Goal: Find specific page/section: Find specific page/section

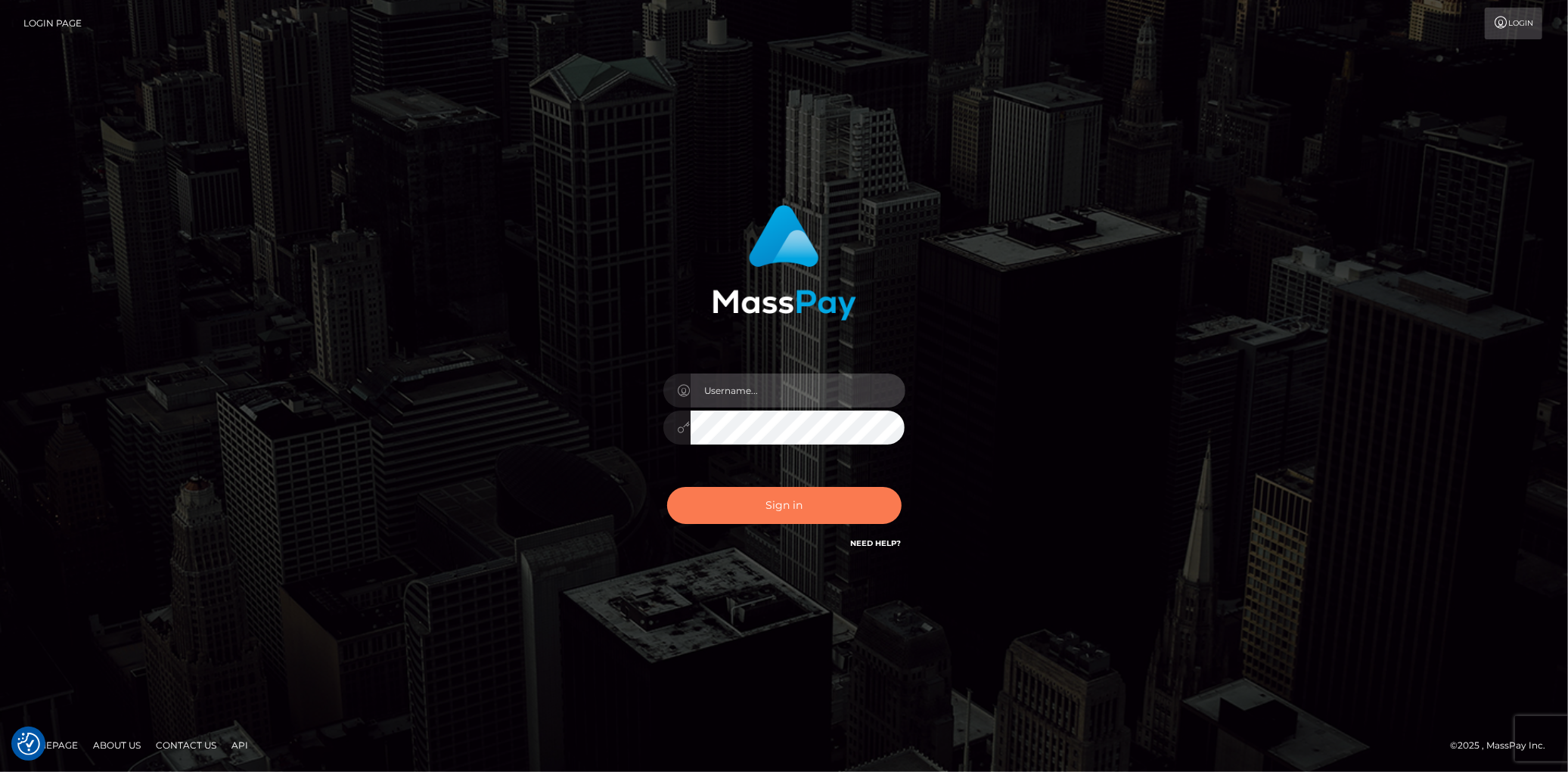
type input "Eduard Gavrilescu"
click at [745, 510] on button "Sign in" at bounding box center [784, 505] width 235 height 37
type input "Eduard Gavrilescu"
click at [736, 503] on button "Sign in" at bounding box center [784, 505] width 235 height 37
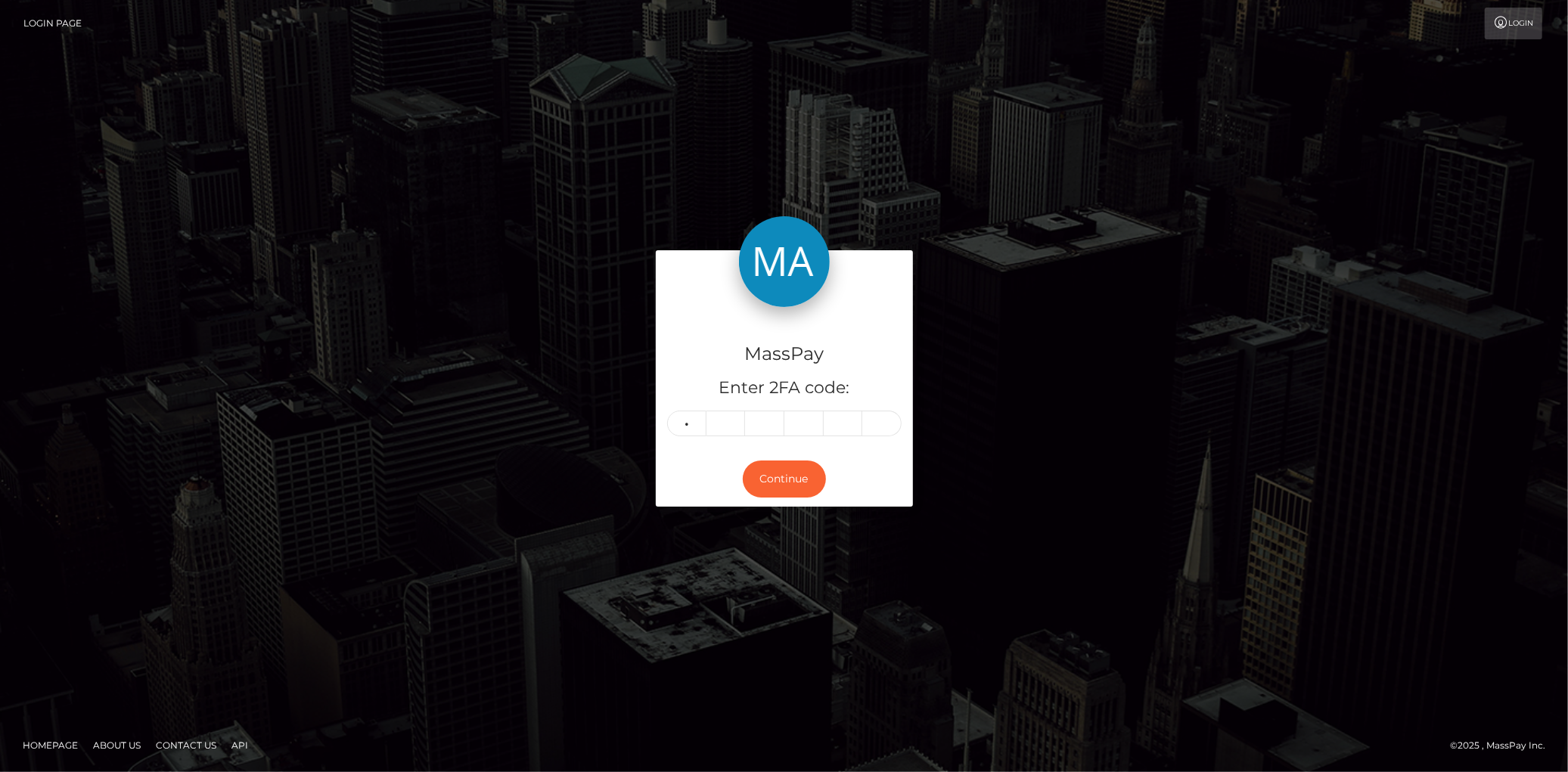
type input "2"
type input "7"
type input "2"
type input "6"
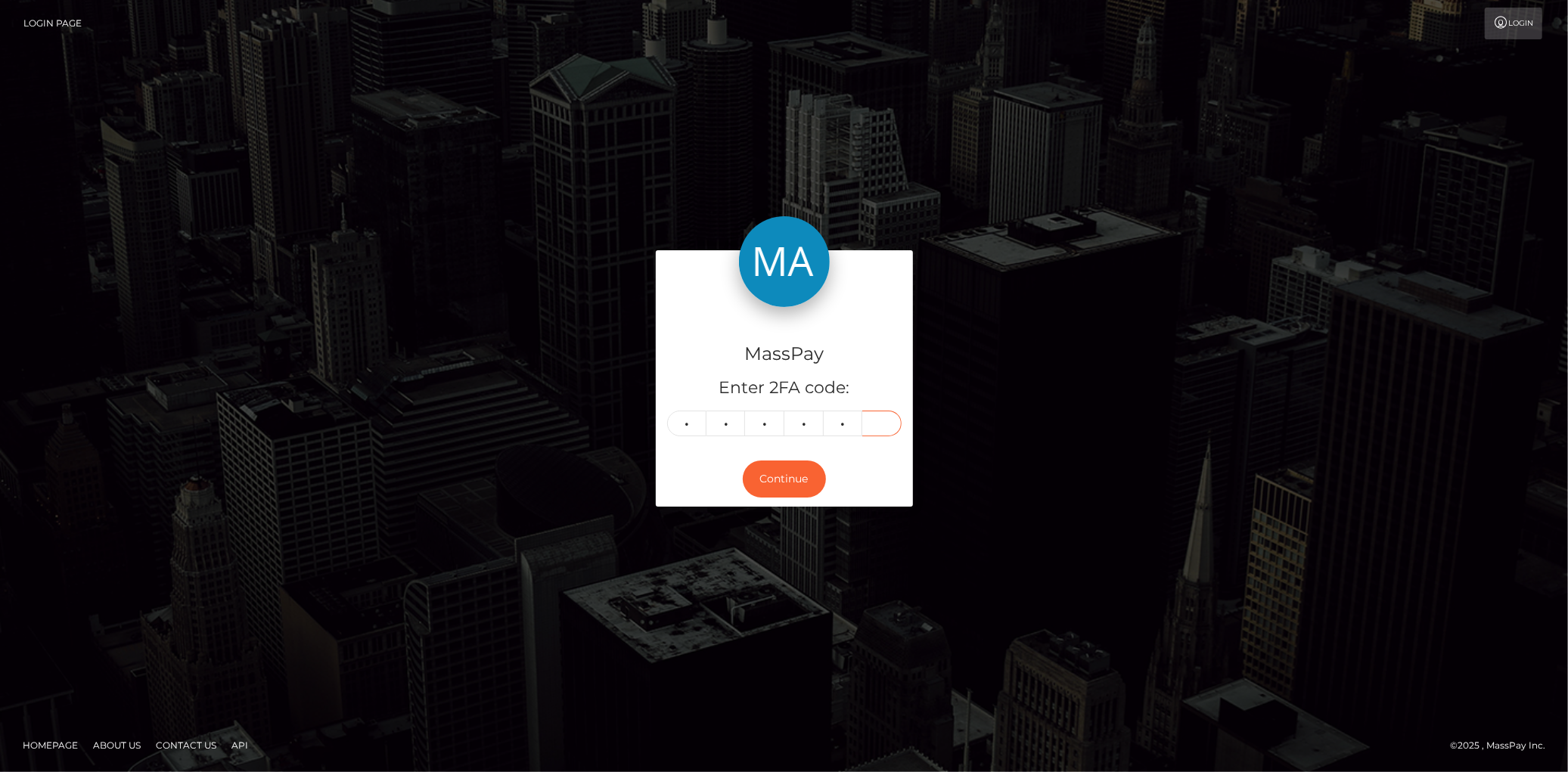
type input "4"
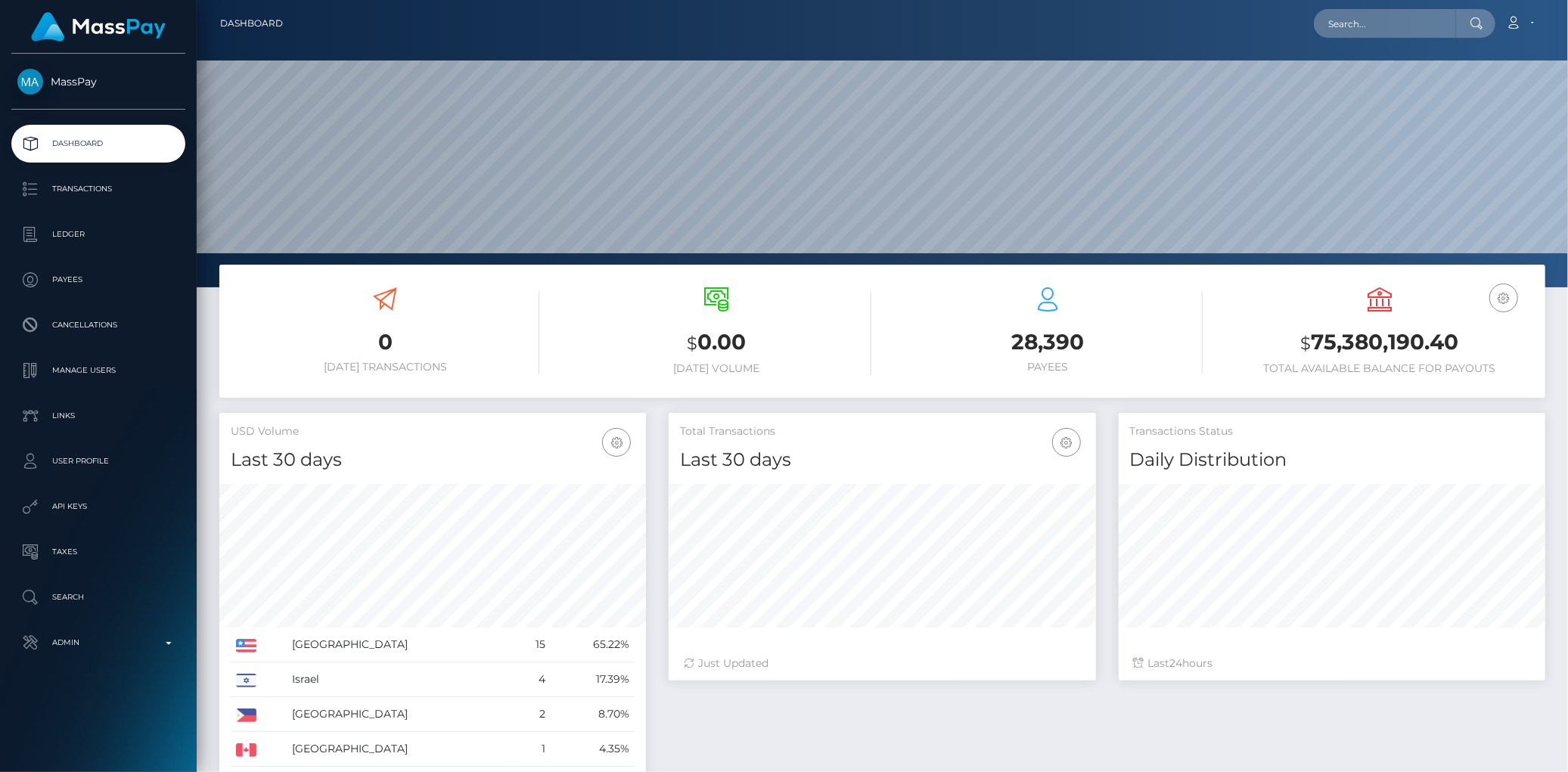
scroll to position [268, 427]
click at [1412, 10] on input "text" at bounding box center [1385, 23] width 142 height 28
paste input "pout_IbG3gPIxVK78r"
paste input "0519eb03-683f-11f0-a026-06178c1a380f"
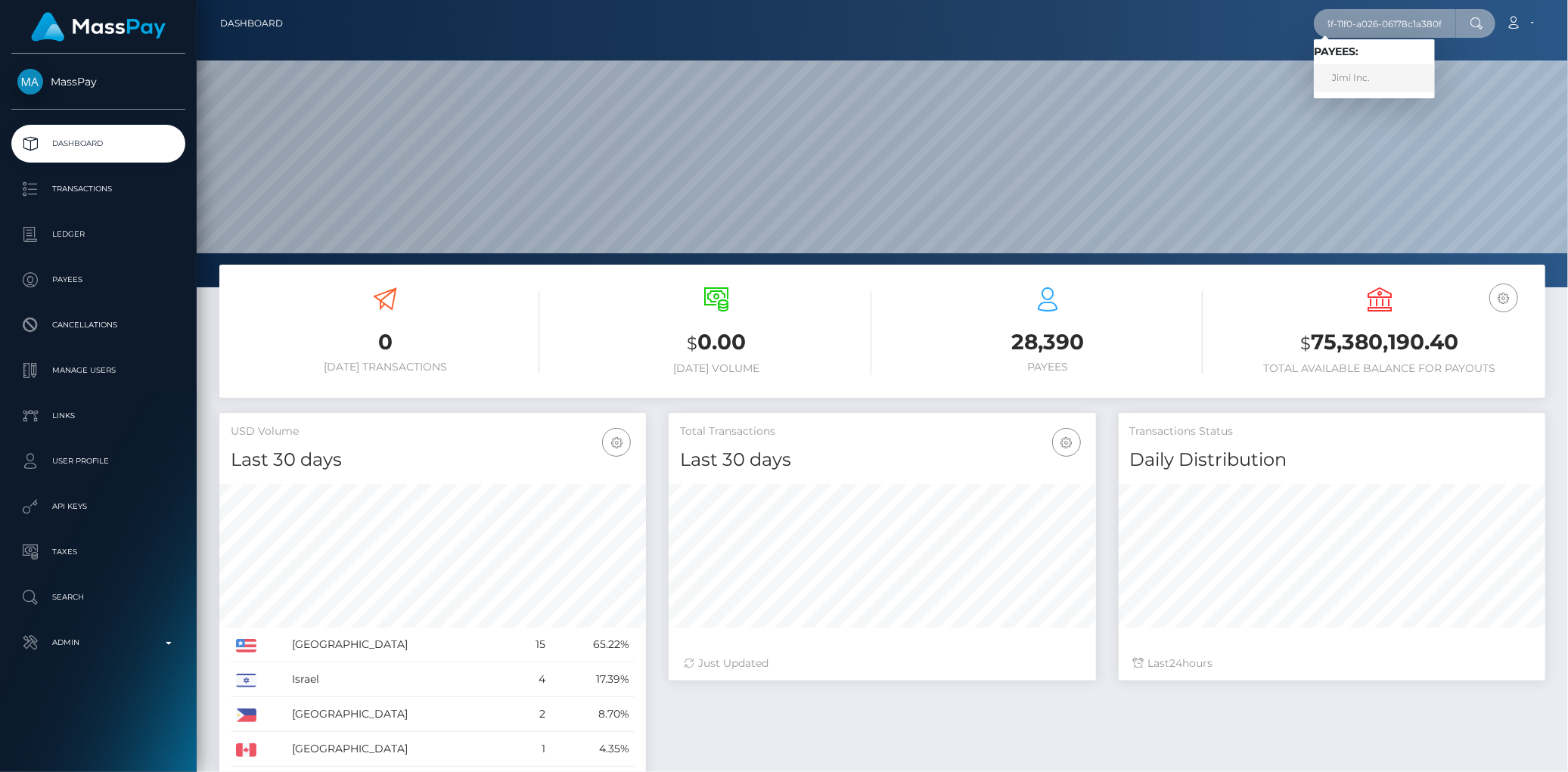
type input "0519eb03-683f-11f0-a026-06178c1a380f"
click at [1360, 72] on link "Jimi Inc." at bounding box center [1374, 78] width 121 height 28
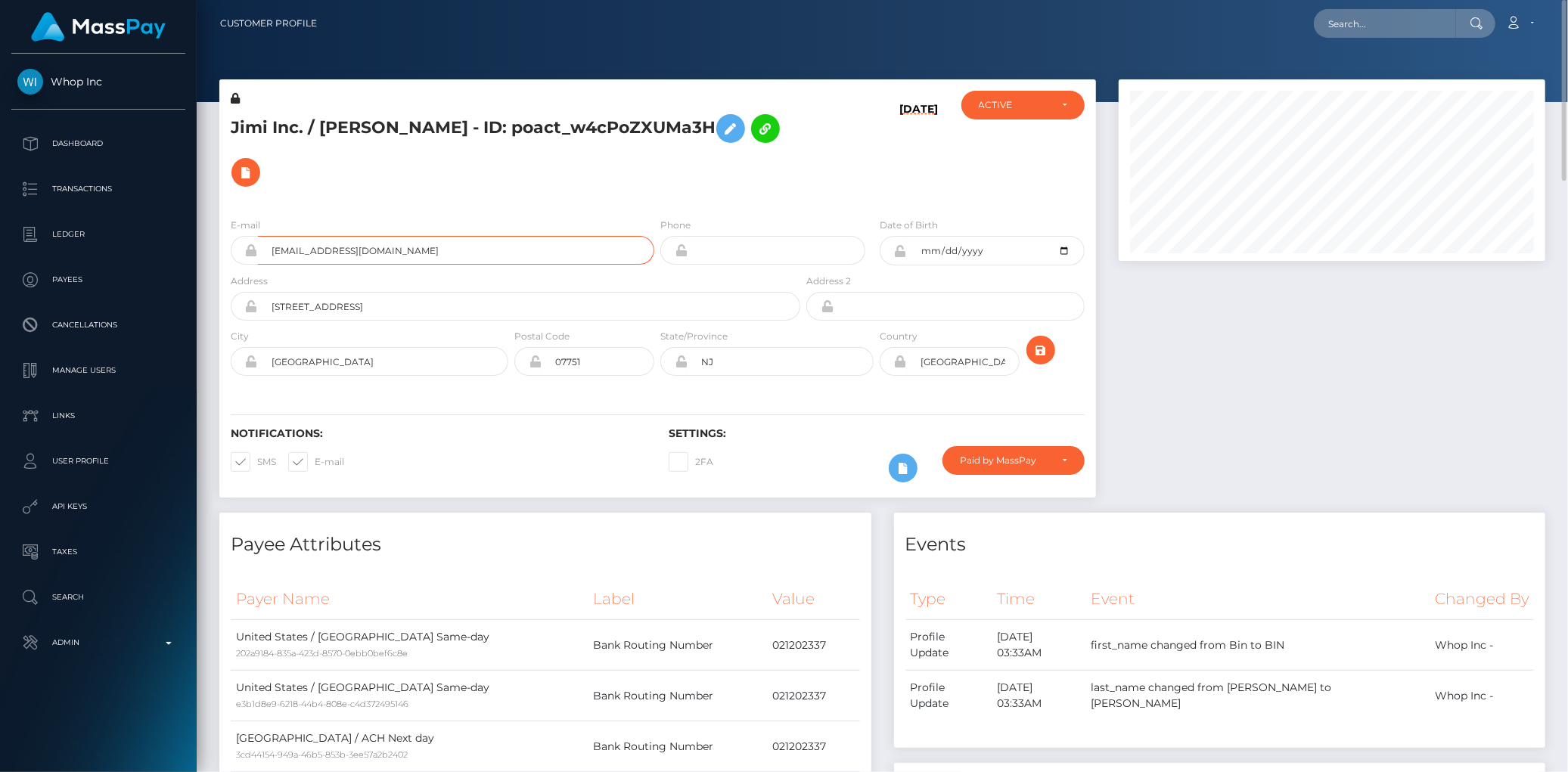
click at [394, 236] on input "jameswang9889@gmail.com" at bounding box center [456, 250] width 396 height 28
click at [358, 130] on h5 "Jimi Inc. / BIN WANG - ID: poact_w4cPoZXUMa3H" at bounding box center [511, 150] width 561 height 87
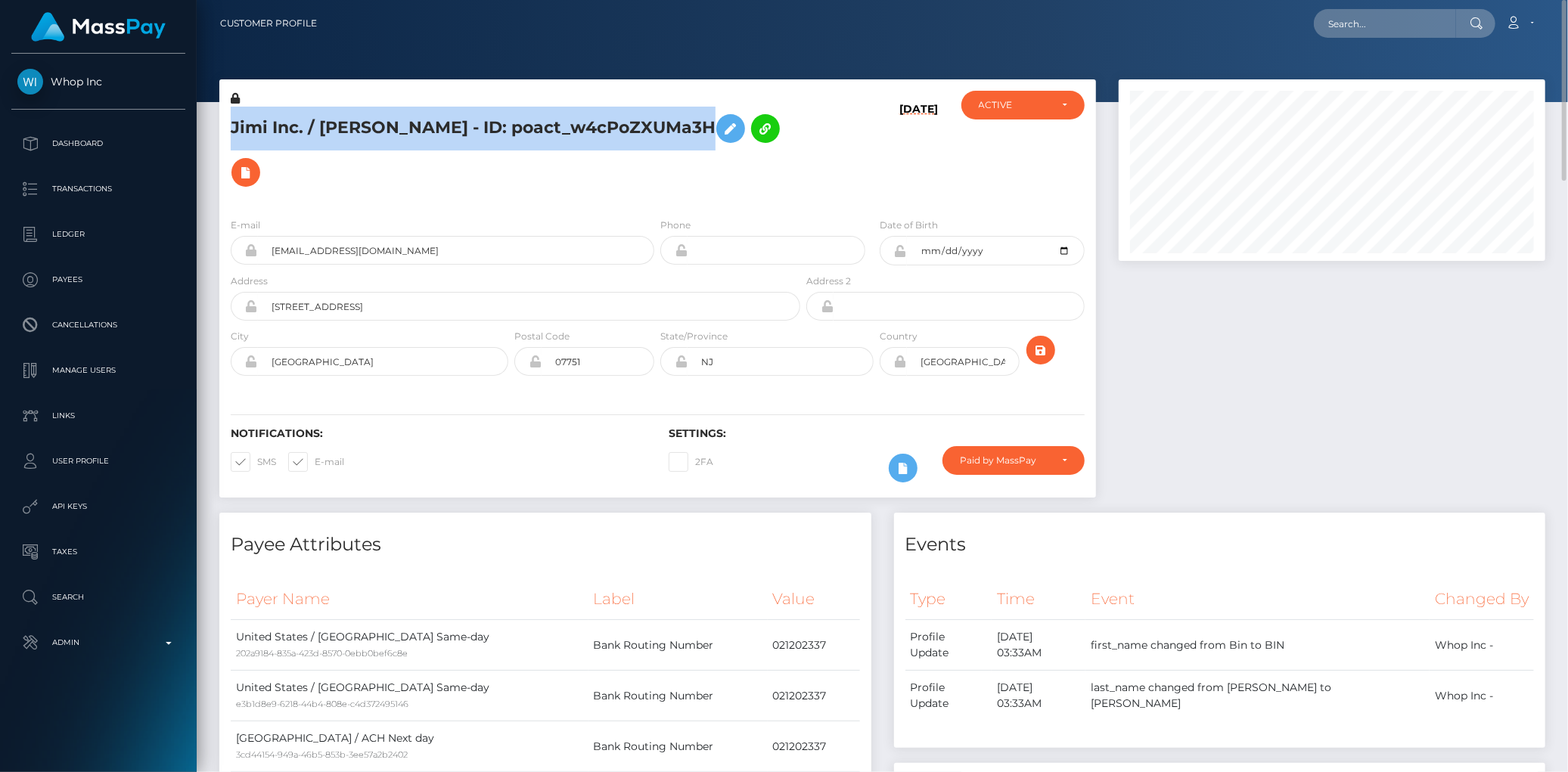
click at [358, 130] on h5 "Jimi Inc. / BIN WANG - ID: poact_w4cPoZXUMa3H" at bounding box center [511, 150] width 561 height 87
copy h5 "Jimi Inc. / BIN WANG - ID: poact_w4cPoZXUMa3H"
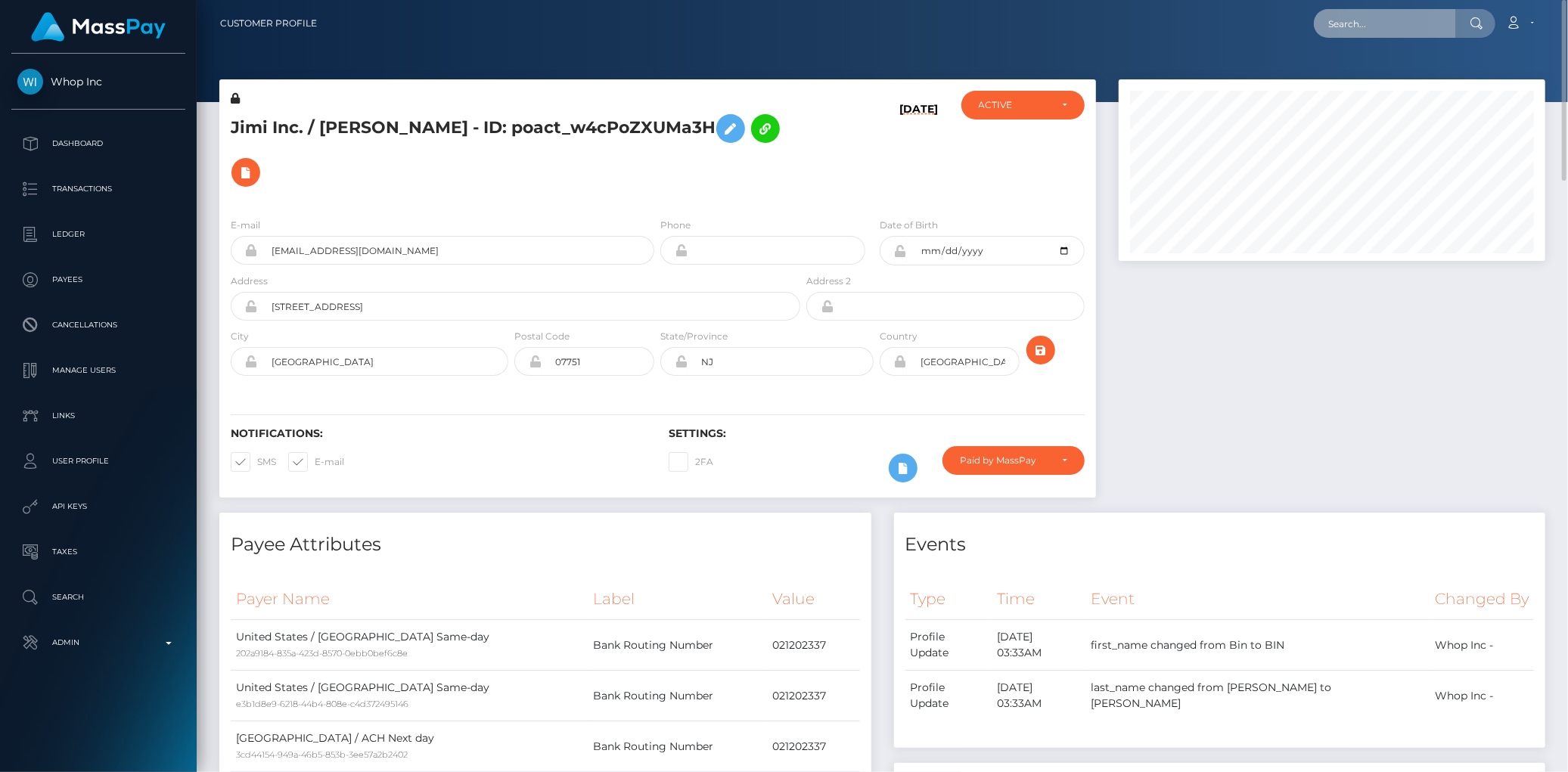
click at [1335, 12] on input "text" at bounding box center [1385, 23] width 142 height 28
paste input "marc8480@gmail.com"
type input "marc8480@gmail.com"
click at [1349, 65] on link "MARCO VIGLIOCCO" at bounding box center [1374, 78] width 121 height 28
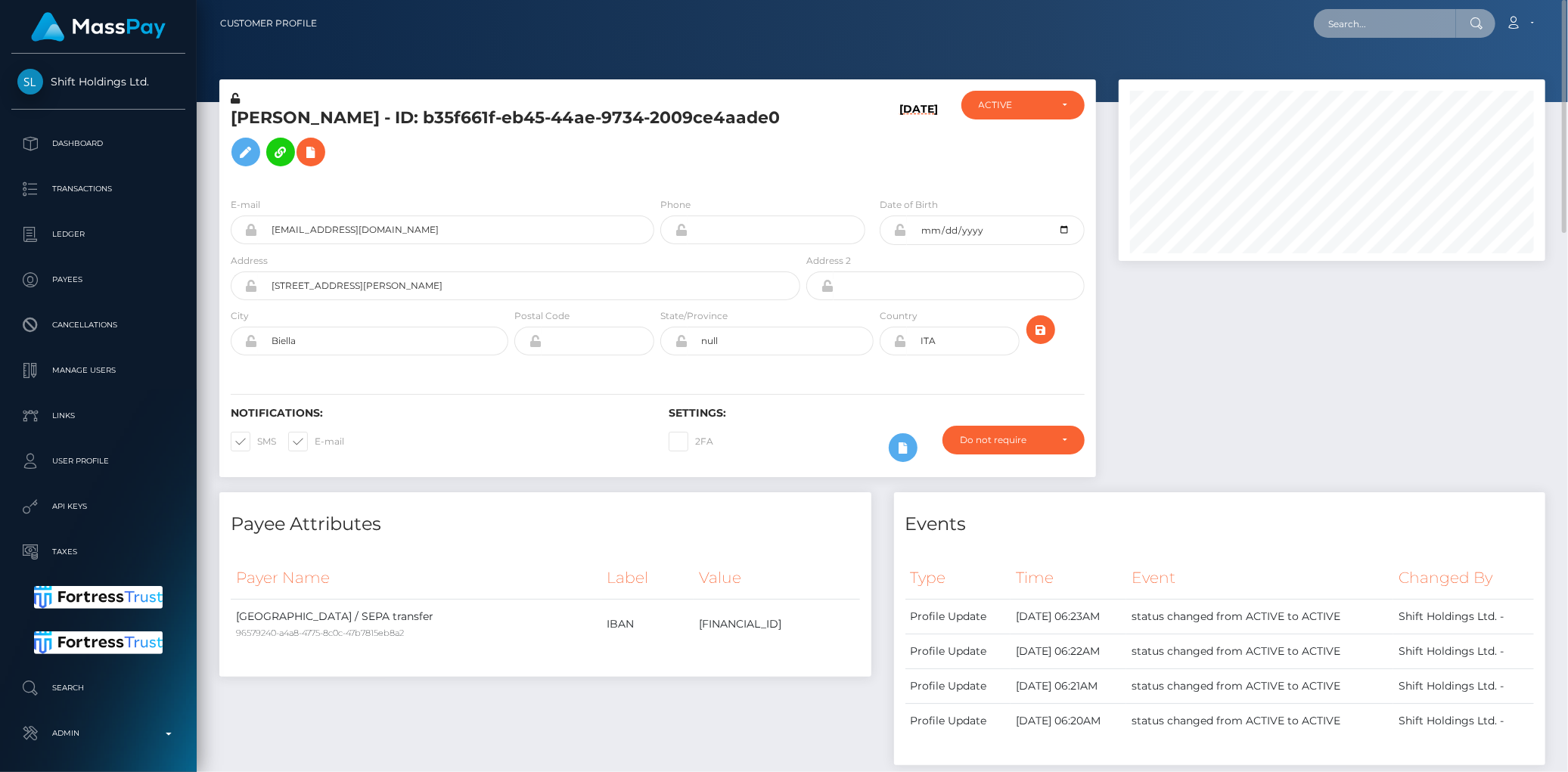
click at [1336, 19] on input "text" at bounding box center [1385, 23] width 142 height 28
paste input "[EMAIL_ADDRESS][DOMAIN_NAME]"
type input "[EMAIL_ADDRESS][DOMAIN_NAME]"
click at [1346, 80] on link "ANGIRA CHANDRA" at bounding box center [1374, 78] width 121 height 28
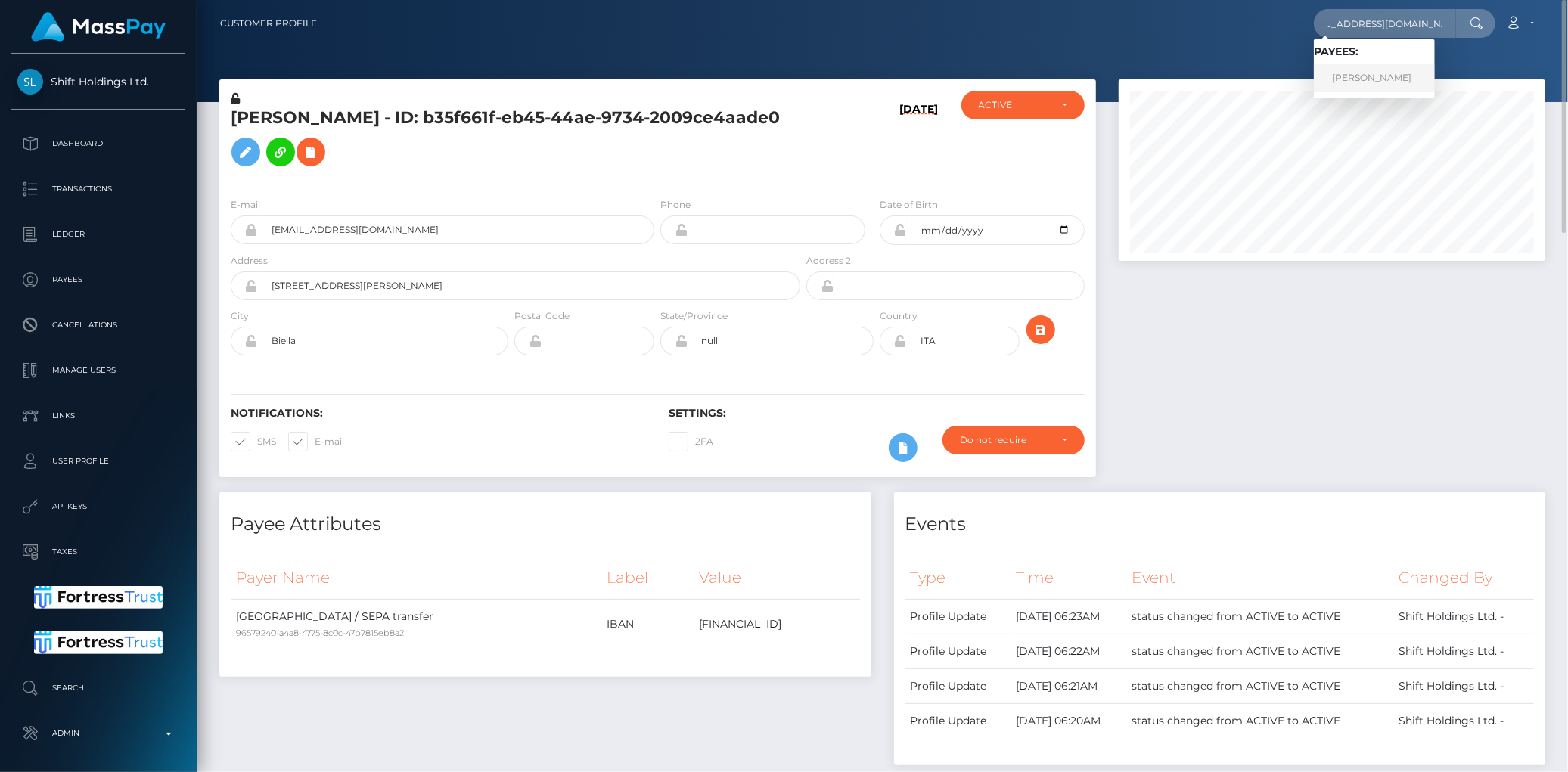
scroll to position [0, 0]
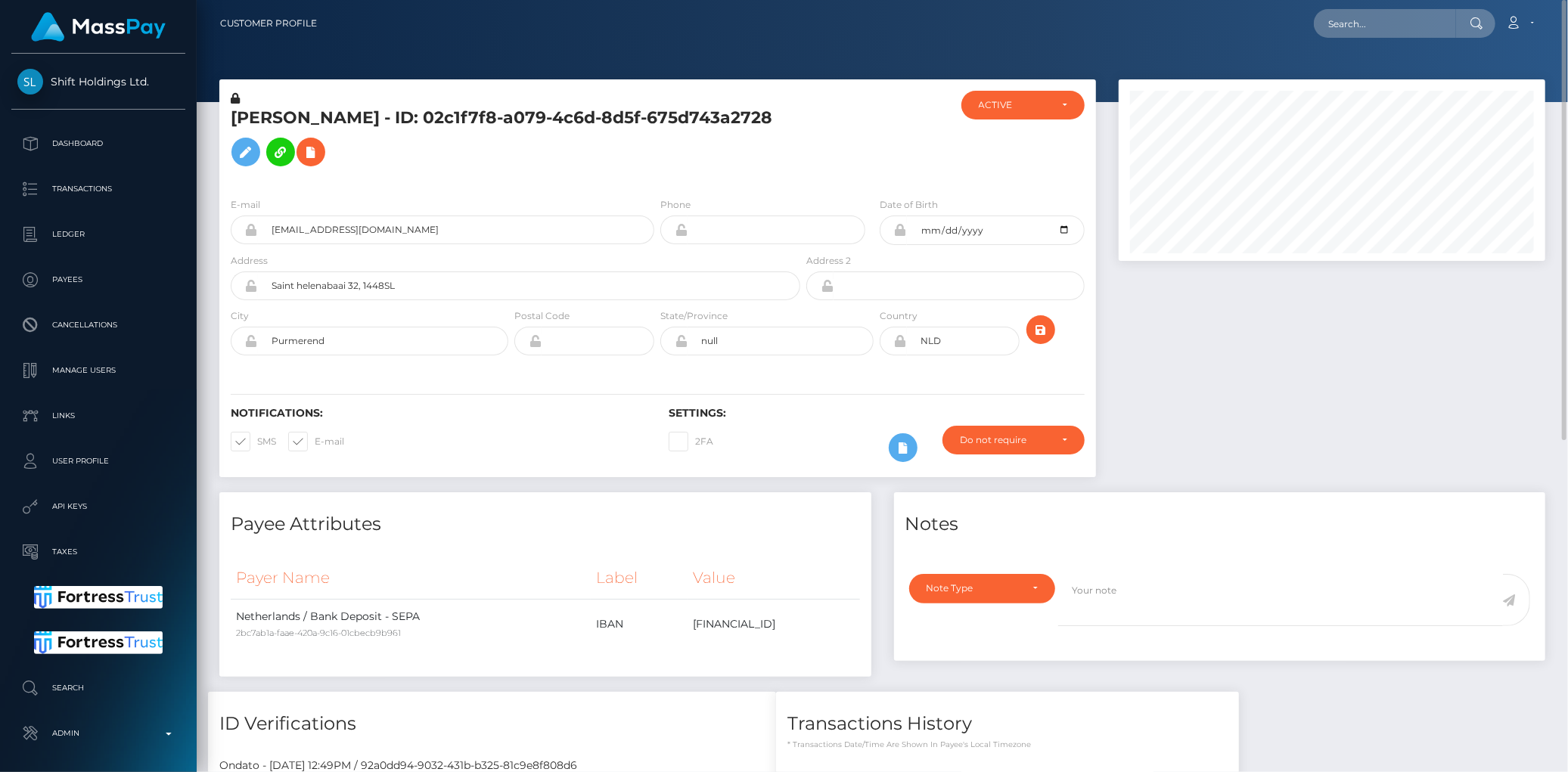
scroll to position [181, 427]
drag, startPoint x: 566, startPoint y: 325, endPoint x: 558, endPoint y: 315, distance: 12.8
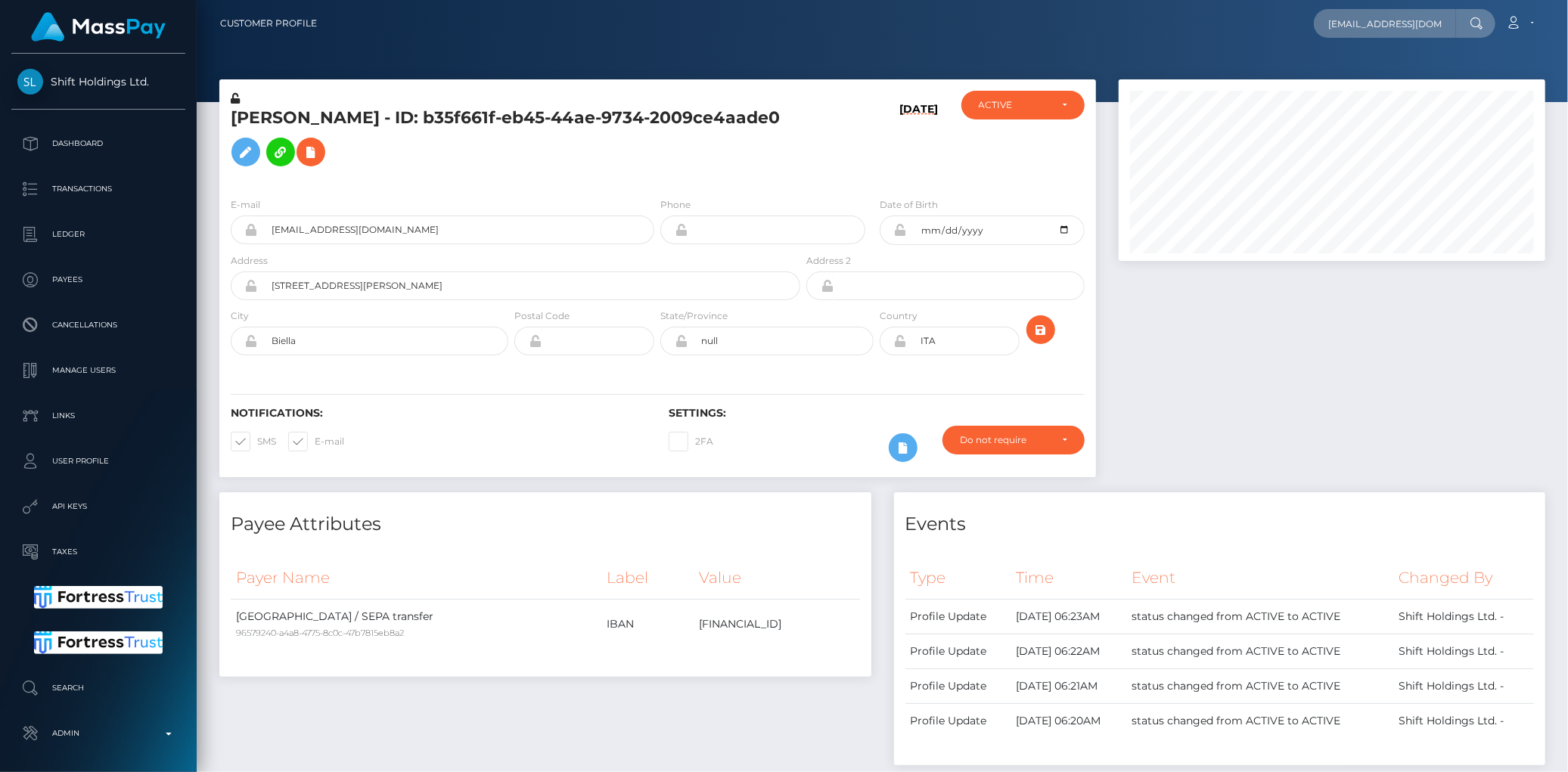
scroll to position [181, 427]
click at [1377, 26] on input "[EMAIL_ADDRESS][DOMAIN_NAME]" at bounding box center [1385, 23] width 142 height 28
paste input "wildlostsoul2002"
type input "wildlostsoul2002@gmail.com"
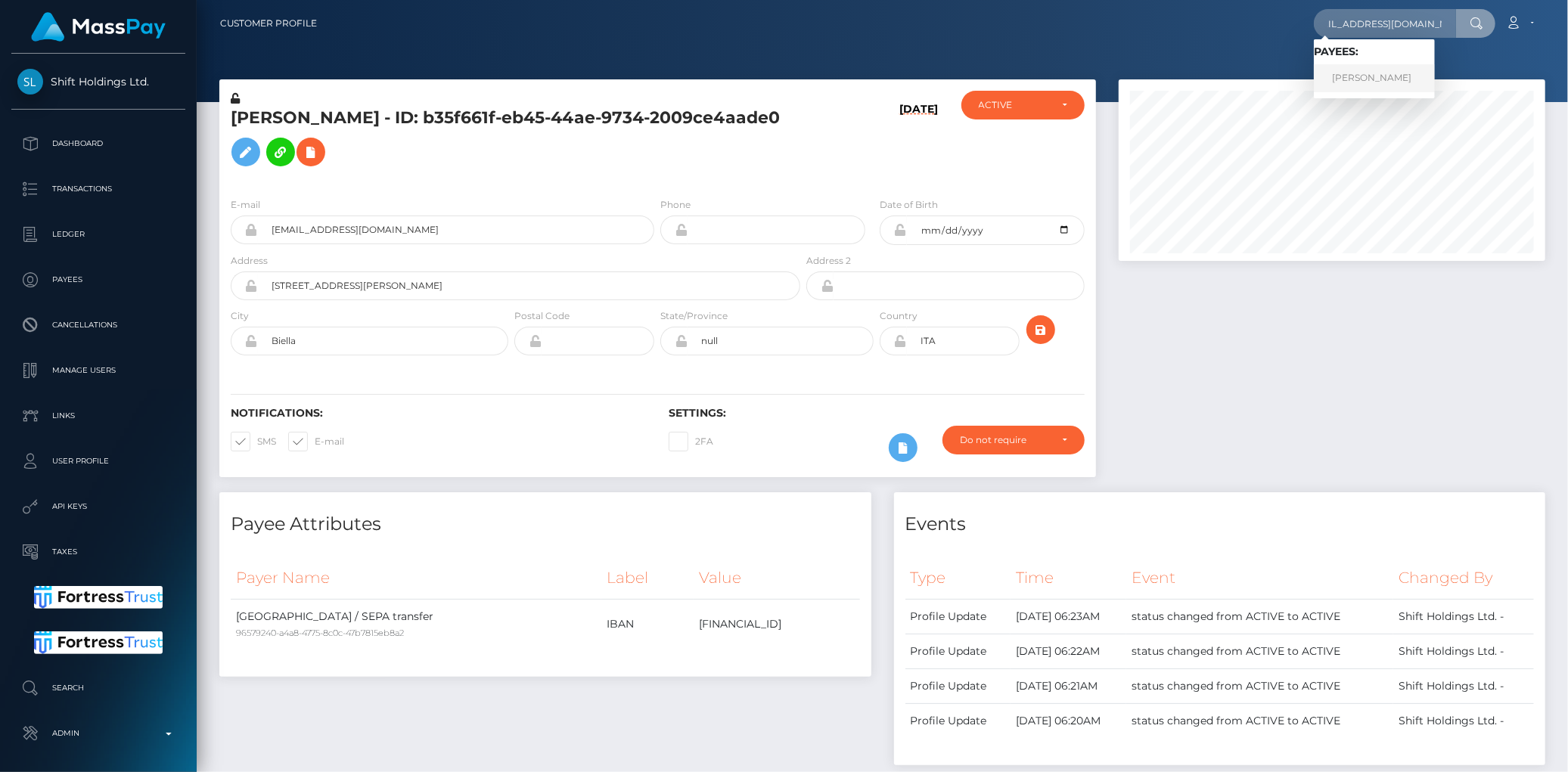
click at [1397, 70] on link "ANDREA ZANIBELLATO" at bounding box center [1374, 78] width 121 height 28
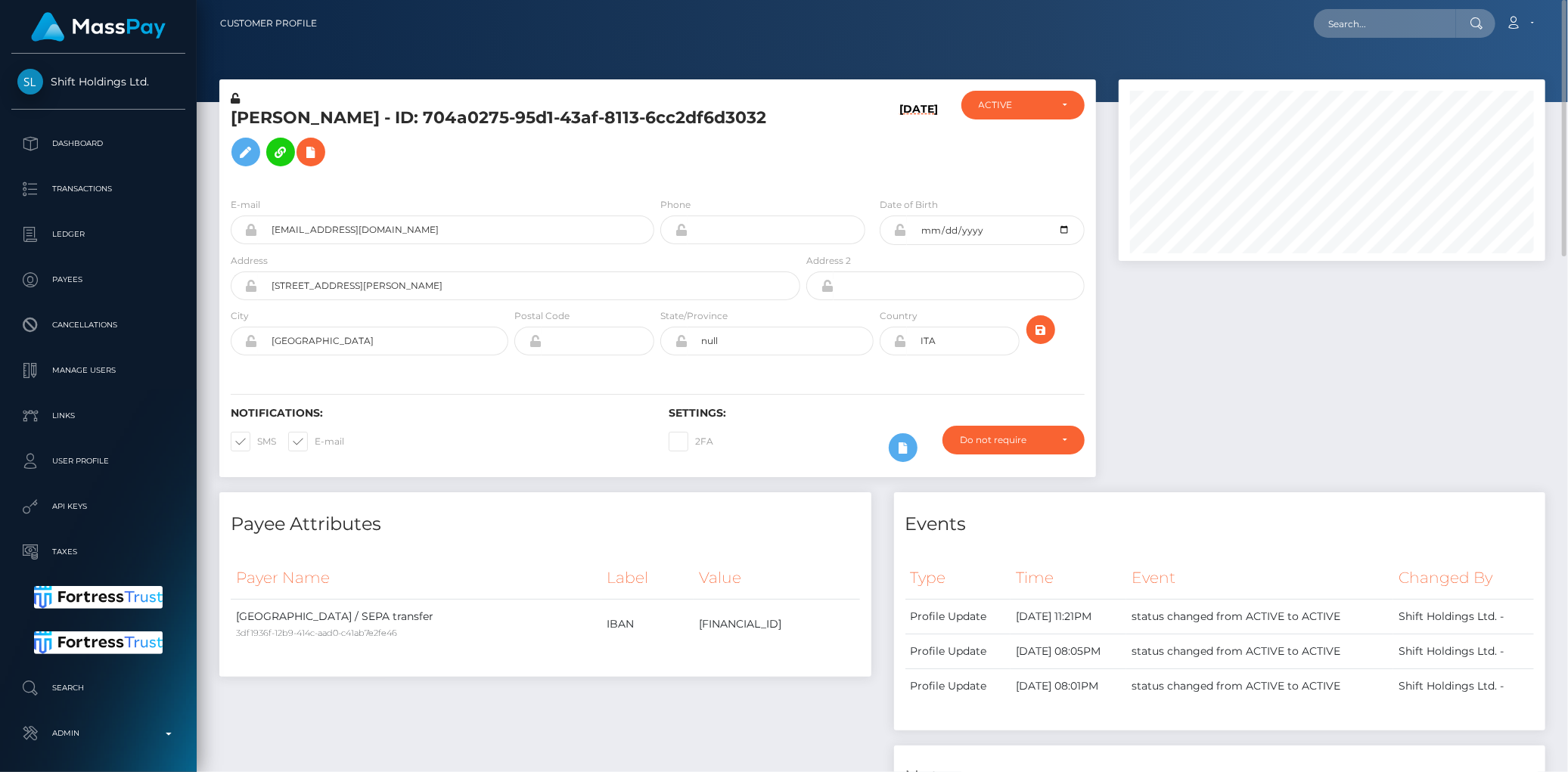
click at [1309, 39] on nav "Customer Profile Loading... Loading... Account" at bounding box center [882, 24] width 1372 height 47
click at [1328, 32] on input "text" at bounding box center [1385, 23] width 142 height 28
paste input "86043104-daf6-4188-b7e8-11c155ca8bc0"
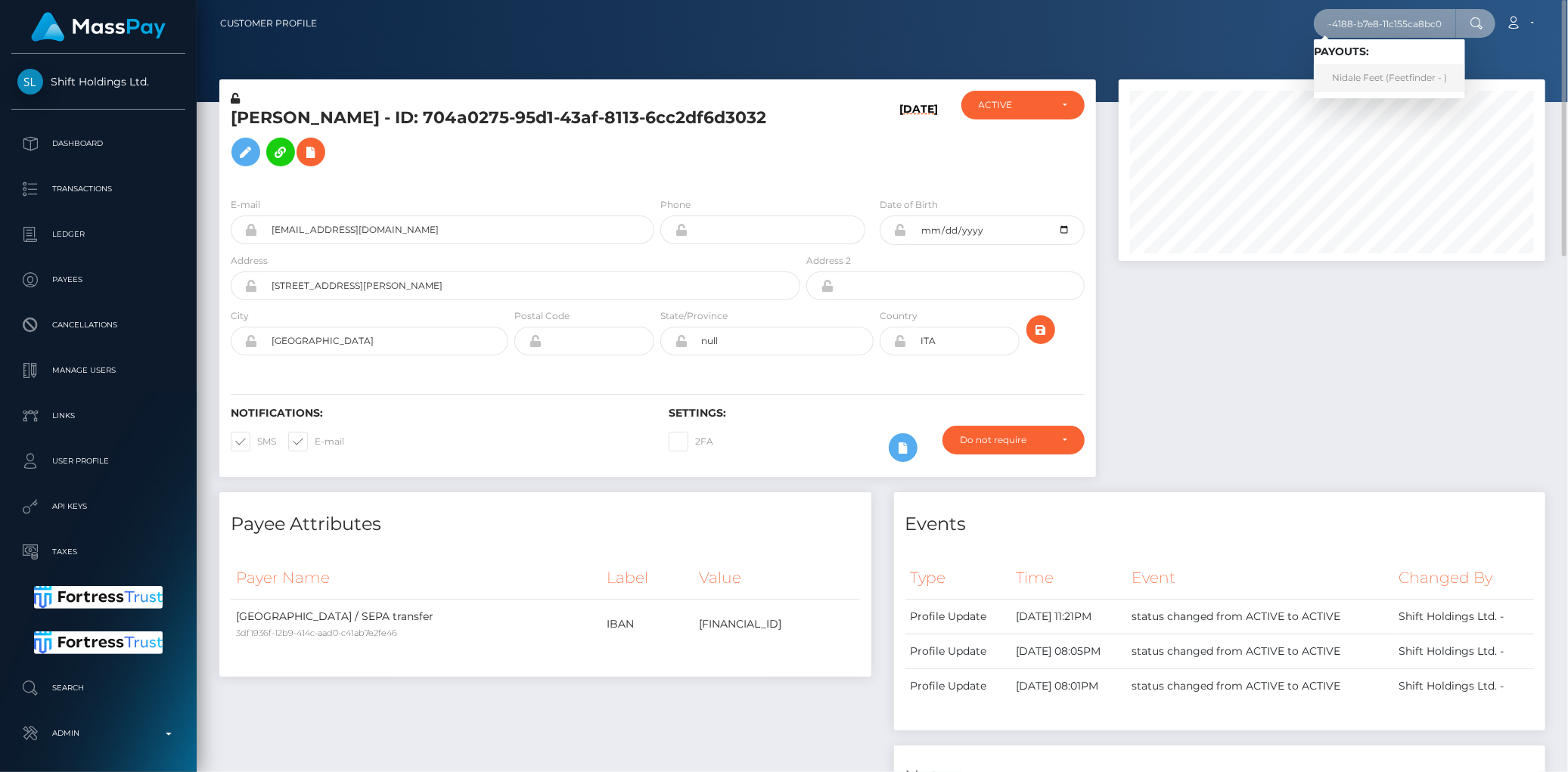
type input "86043104-daf6-4188-b7e8-11c155ca8bc0"
click at [1383, 80] on link "Nidale Feet (Feetfinder - )" at bounding box center [1389, 78] width 151 height 28
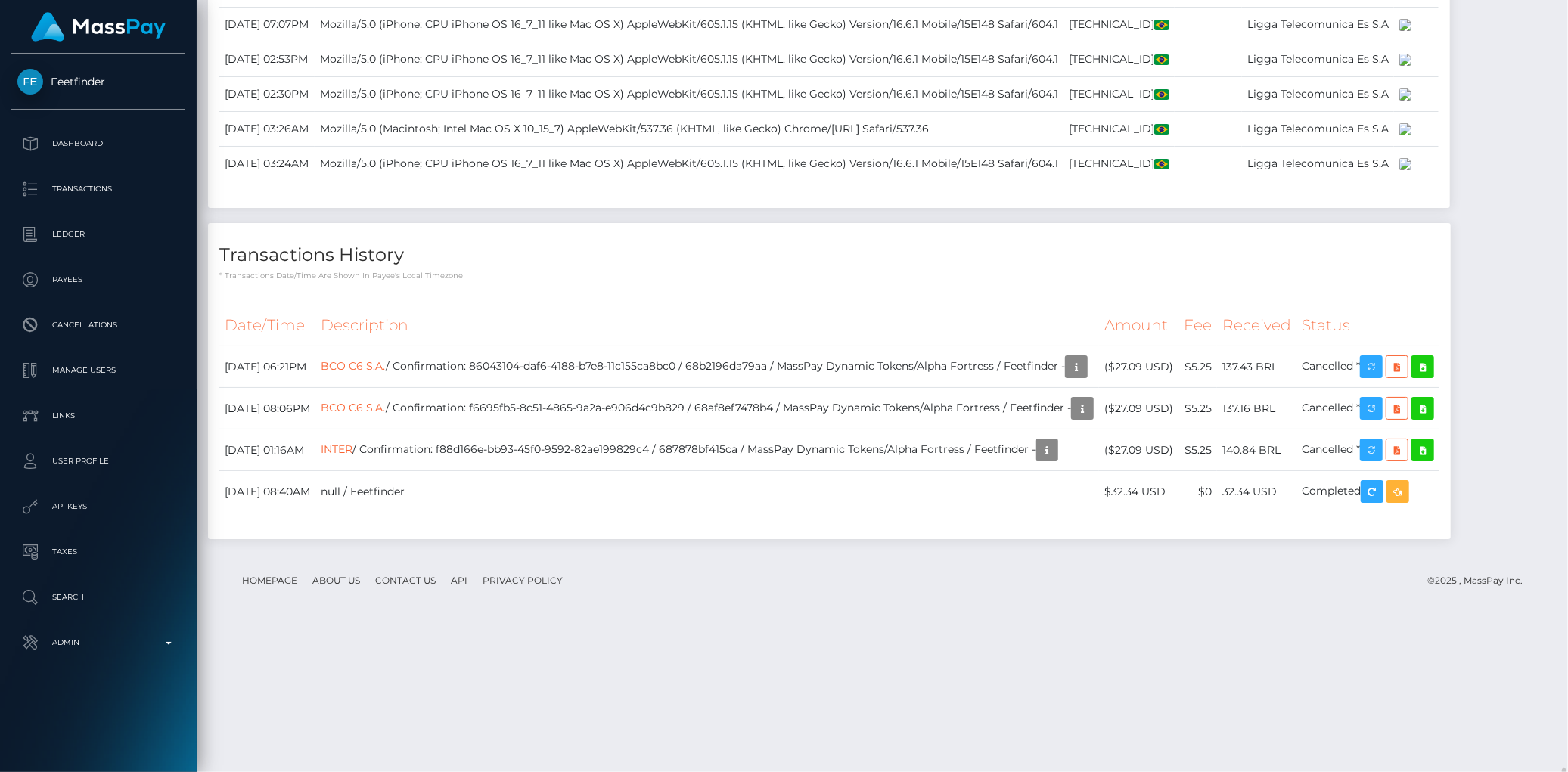
scroll to position [1992, 0]
